Goal: Task Accomplishment & Management: Complete application form

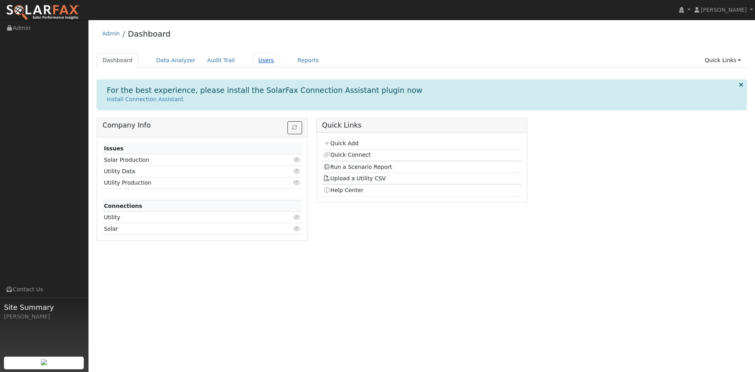
click at [280, 66] on link "Users" at bounding box center [267, 60] width 28 height 15
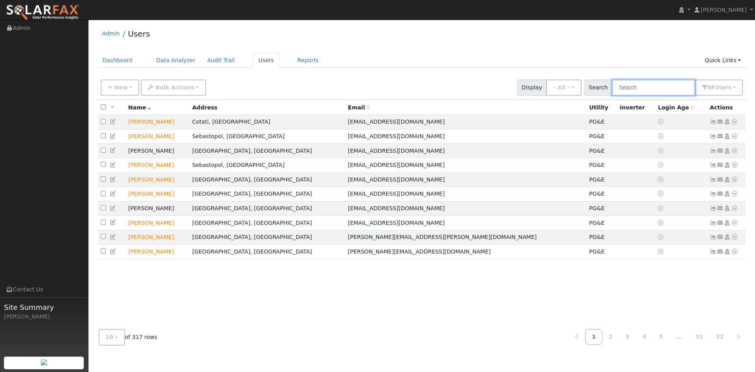
click at [616, 96] on input "text" at bounding box center [653, 87] width 83 height 16
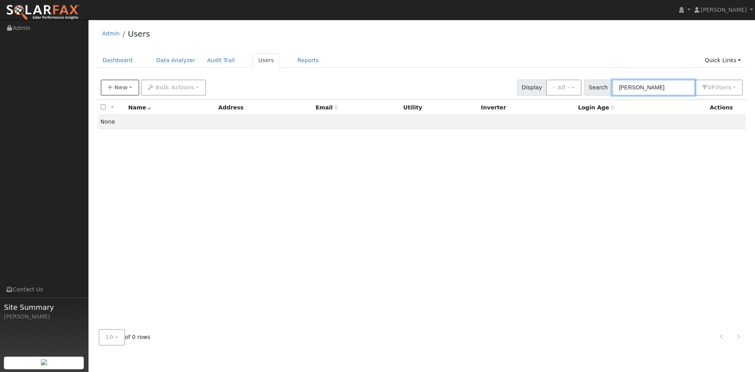
type input "Reier"
click at [127, 90] on span "New" at bounding box center [120, 87] width 13 height 6
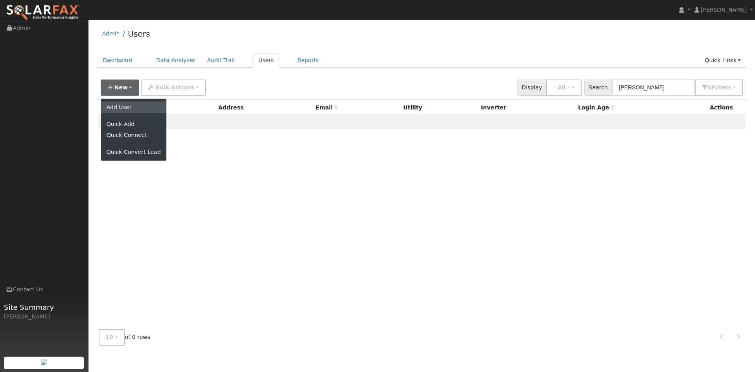
click at [139, 112] on link "Add User" at bounding box center [133, 106] width 65 height 11
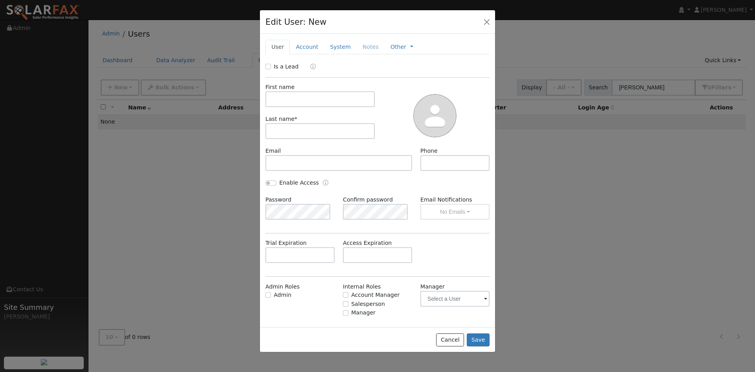
click at [273, 71] on div "Is a Lead" at bounding box center [283, 67] width 35 height 8
click at [268, 69] on input "Is a Lead" at bounding box center [269, 67] width 6 height 6
checkbox input "true"
click at [338, 107] on input "text" at bounding box center [320, 99] width 109 height 16
paste input "Naomi"
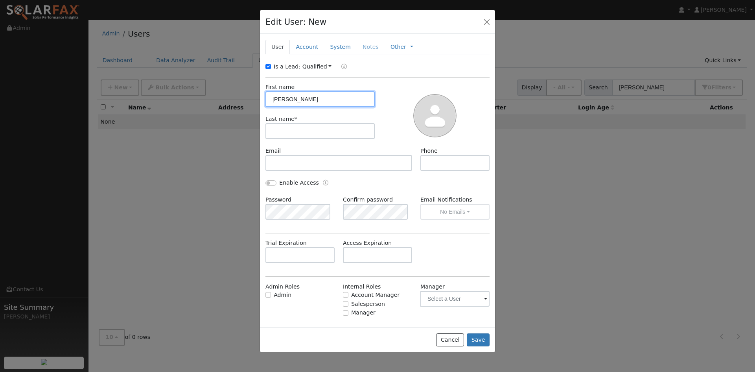
type input "Naomi"
click at [338, 139] on input "text" at bounding box center [320, 131] width 109 height 16
paste input "Reier"
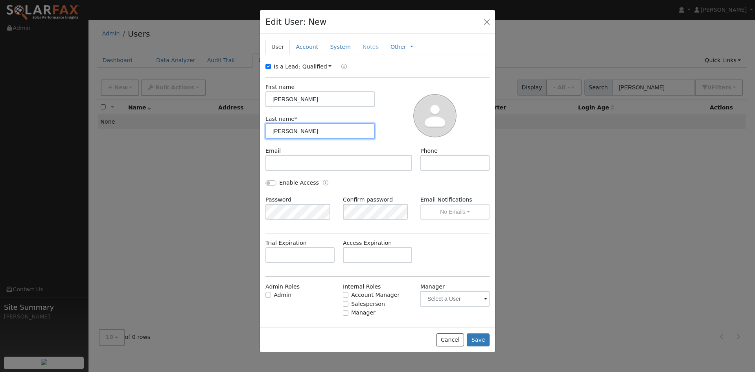
type input "Reier"
click at [390, 147] on div at bounding box center [435, 115] width 115 height 64
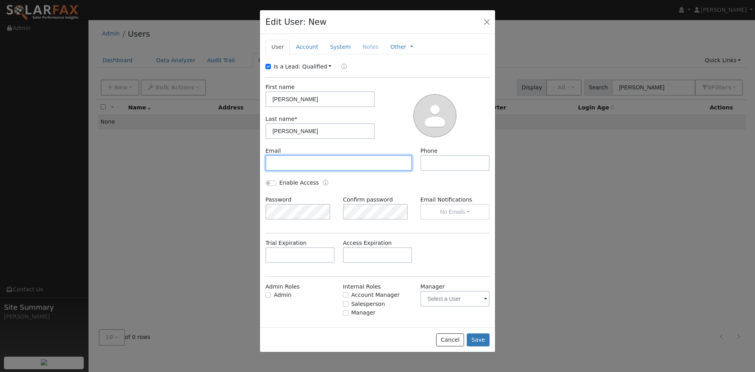
click at [327, 171] on input "text" at bounding box center [339, 163] width 147 height 16
paste input "[EMAIL_ADDRESS][DOMAIN_NAME]"
type input "[EMAIL_ADDRESS][DOMAIN_NAME]"
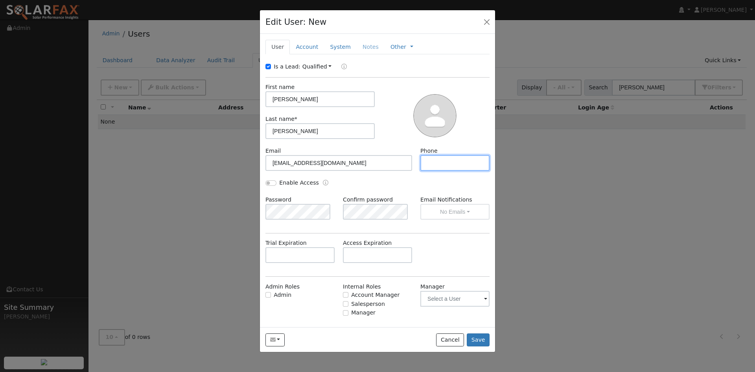
click at [439, 171] on input "text" at bounding box center [455, 163] width 69 height 16
paste input "415-259-8675"
type input "415-259-8675"
click at [373, 263] on input "text" at bounding box center [377, 255] width 69 height 16
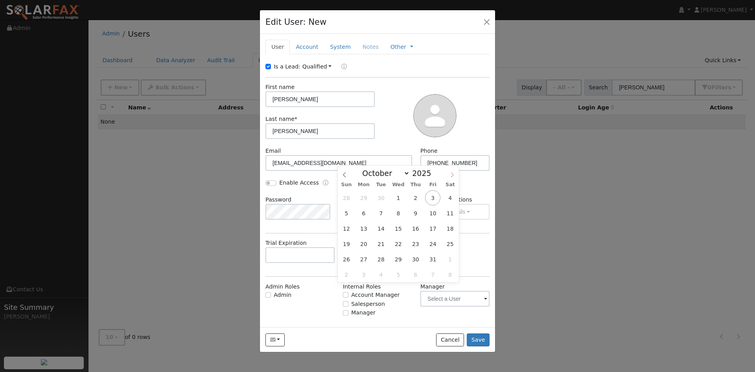
click at [452, 171] on span at bounding box center [452, 172] width 13 height 13
select select "11"
click at [394, 227] on span "17" at bounding box center [398, 228] width 15 height 15
type input "12/17/2025"
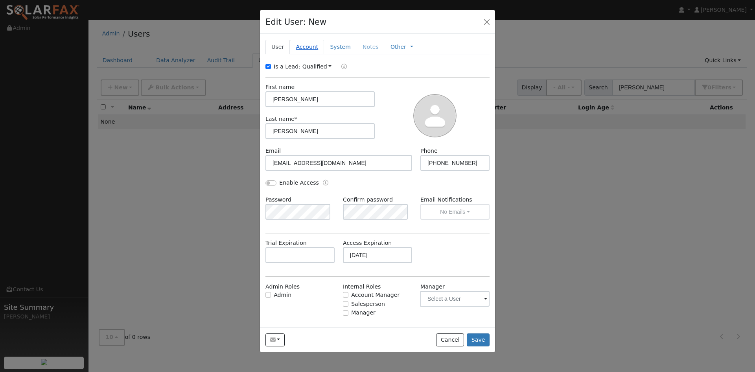
click at [317, 54] on link "Account" at bounding box center [307, 47] width 34 height 15
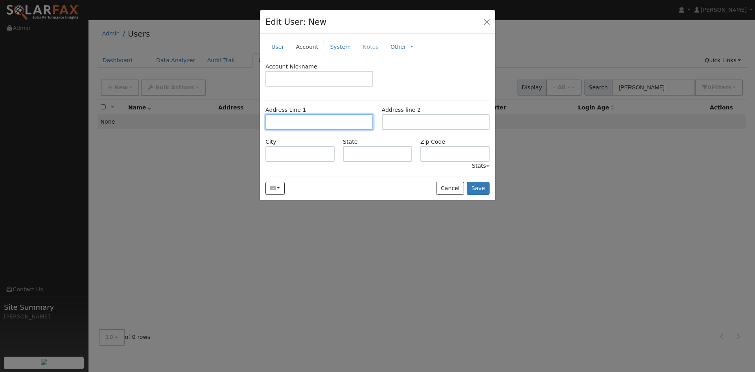
paste input "442 Via Herbosa"
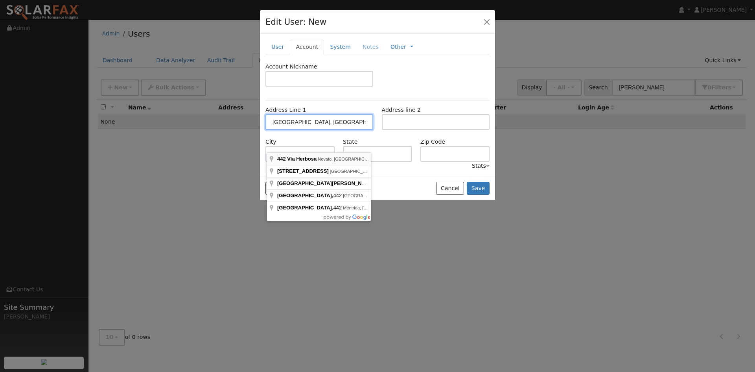
type input "442 Via Herbosa"
type input "Novato"
type input "CA"
type input "94949"
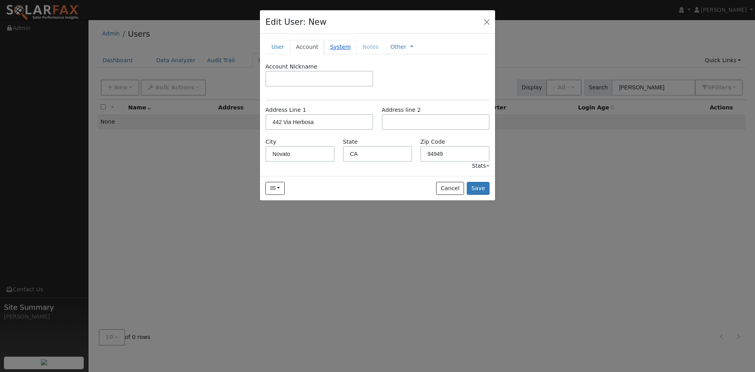
click at [357, 54] on link "System" at bounding box center [340, 47] width 33 height 15
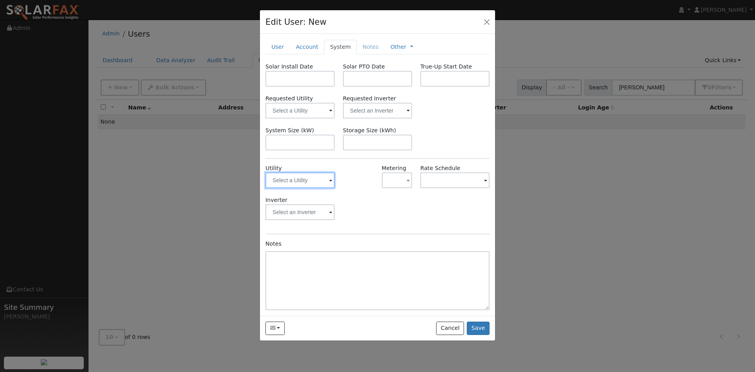
click at [308, 188] on input "text" at bounding box center [300, 180] width 69 height 16
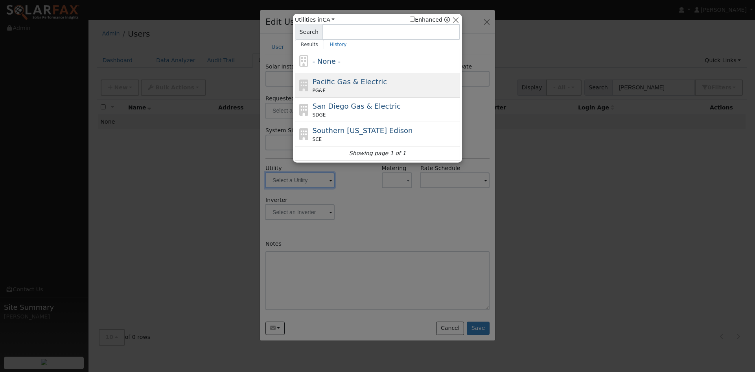
click at [345, 85] on span "Pacific Gas & Electric" at bounding box center [350, 81] width 74 height 8
type input "PG&E"
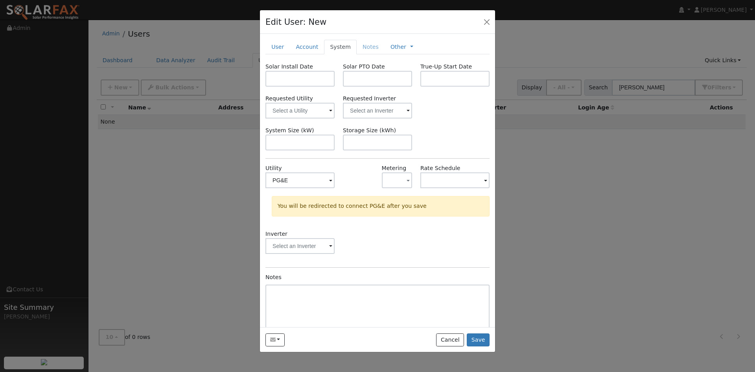
click at [399, 262] on div "Inverter" at bounding box center [378, 246] width 232 height 32
click at [476, 346] on button "Save" at bounding box center [478, 339] width 23 height 13
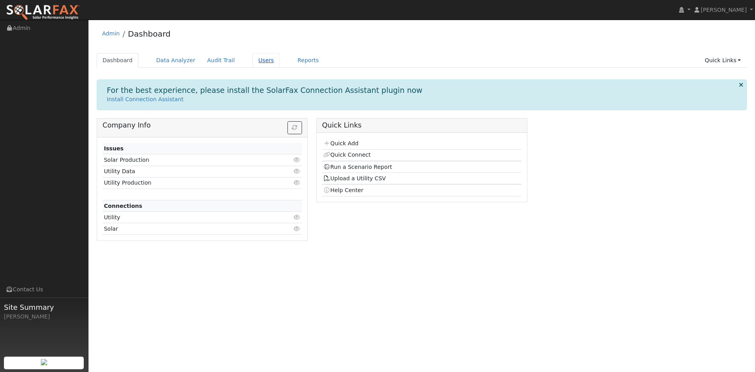
click at [280, 67] on link "Users" at bounding box center [267, 60] width 28 height 15
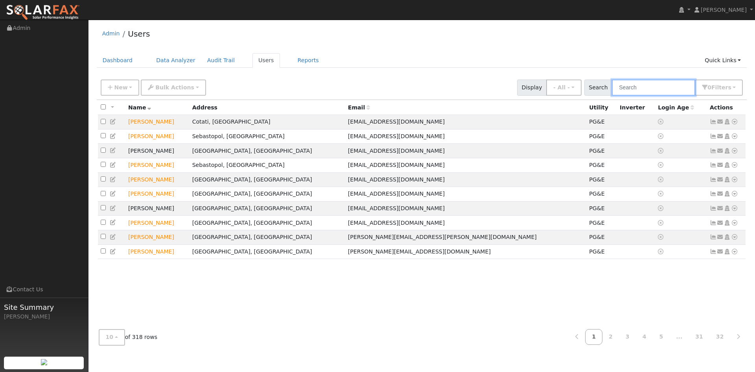
click at [624, 94] on input "text" at bounding box center [653, 87] width 83 height 16
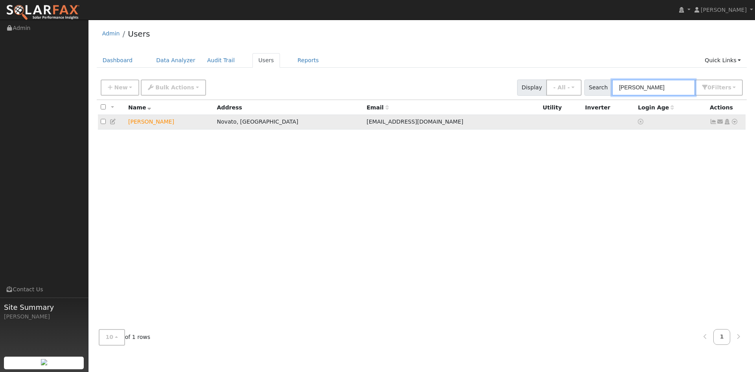
type input "[PERSON_NAME]"
click at [114, 124] on icon at bounding box center [113, 122] width 7 height 6
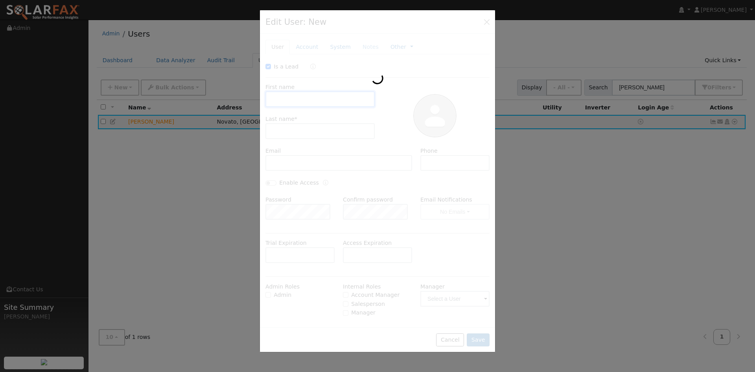
type input "12/17/2025"
checkbox input "true"
type input "Naomi"
type input "Reier"
type input "[EMAIL_ADDRESS][DOMAIN_NAME]"
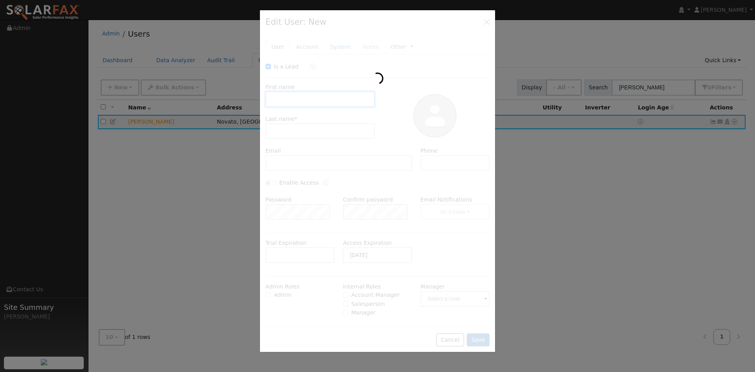
type input "415-259-8675"
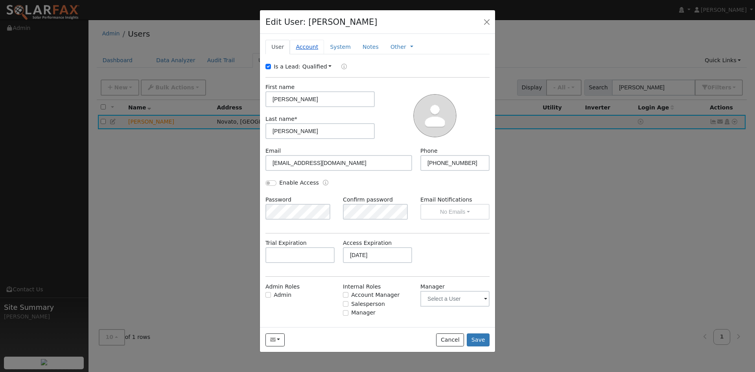
click at [321, 54] on link "Account" at bounding box center [307, 47] width 34 height 15
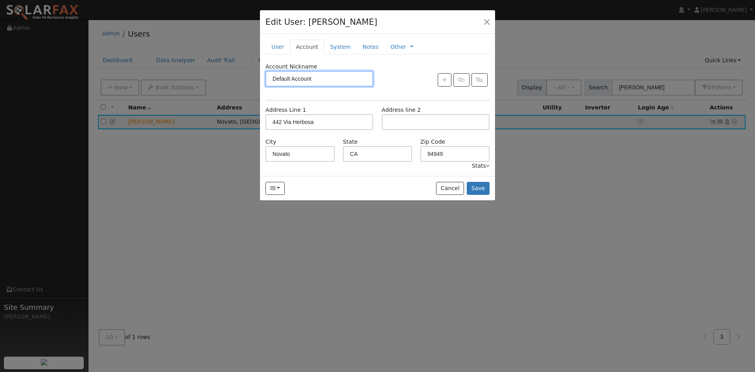
click at [305, 87] on input "Default Account" at bounding box center [320, 79] width 108 height 16
type input "5480723331-4"
click at [349, 54] on link "System" at bounding box center [340, 47] width 33 height 15
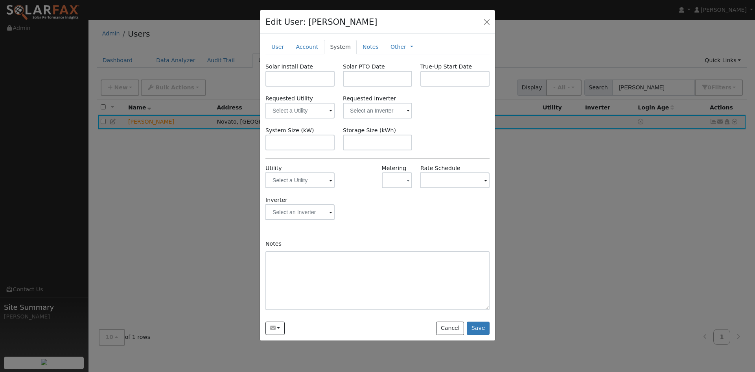
click at [329, 185] on span at bounding box center [330, 180] width 3 height 9
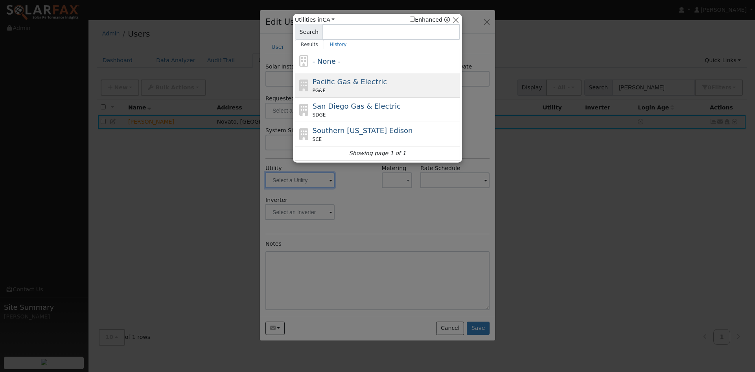
click at [359, 91] on div "PG&E" at bounding box center [386, 90] width 146 height 7
type input "PG&E"
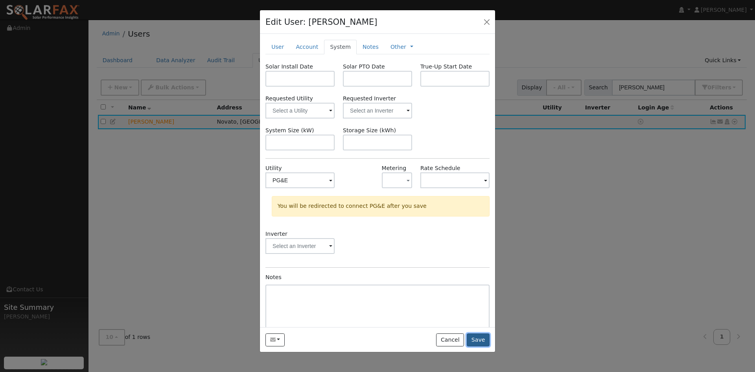
click at [479, 347] on button "Save" at bounding box center [478, 339] width 23 height 13
